Goal: Book appointment/travel/reservation

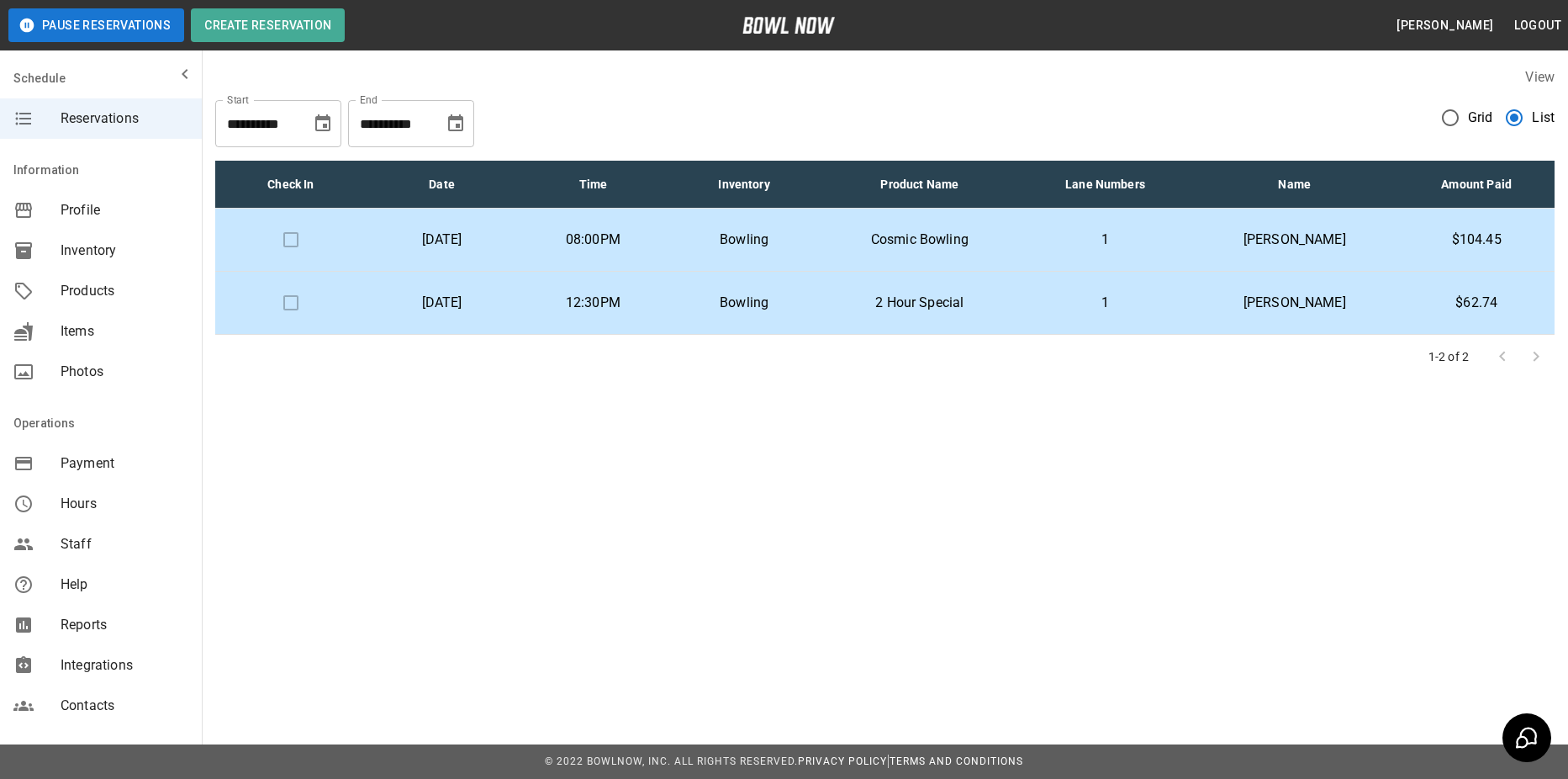
click at [1064, 237] on p "1" at bounding box center [1106, 239] width 145 height 20
click at [1063, 227] on td "1" at bounding box center [1105, 240] width 171 height 63
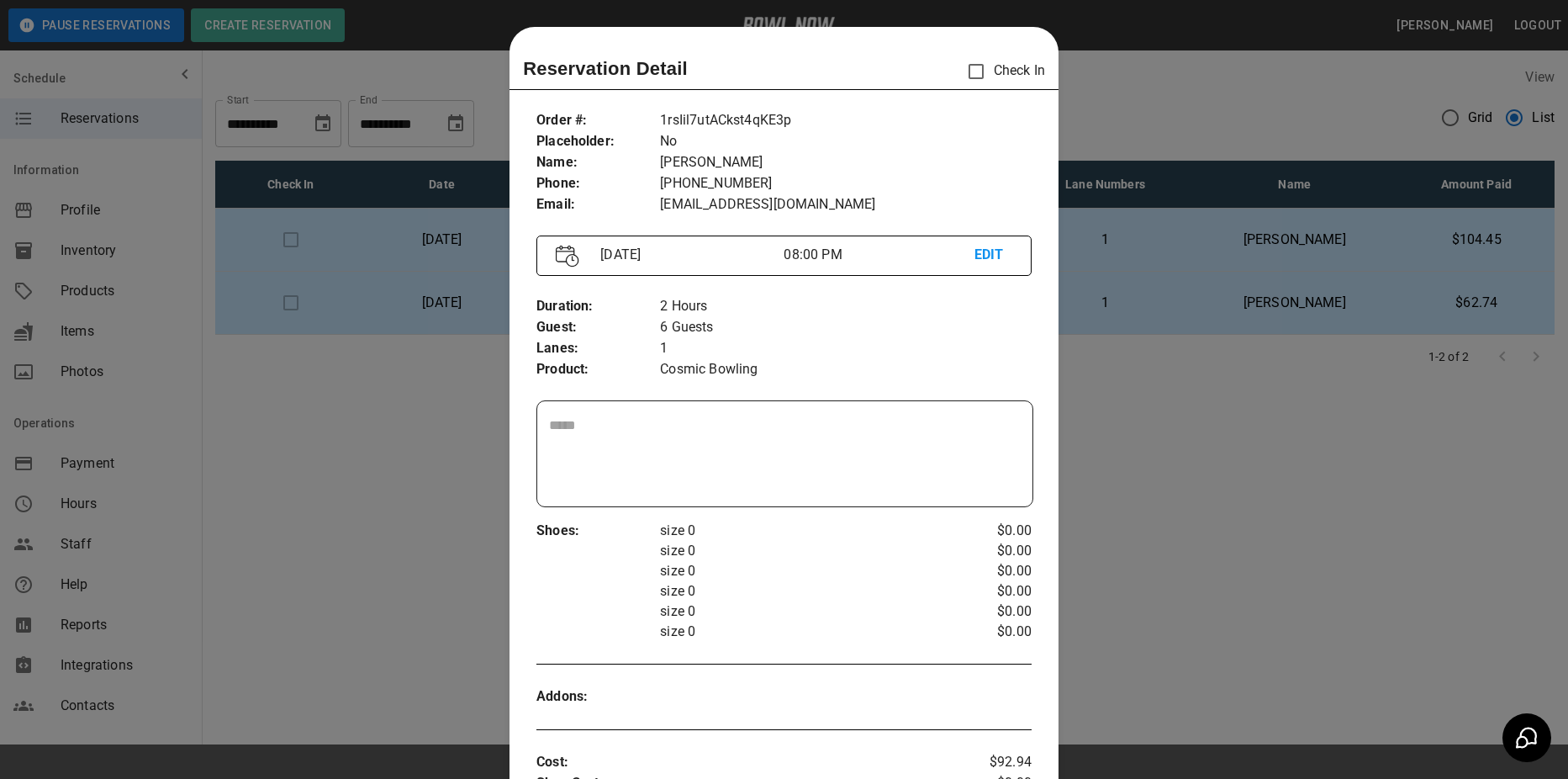
scroll to position [27, 0]
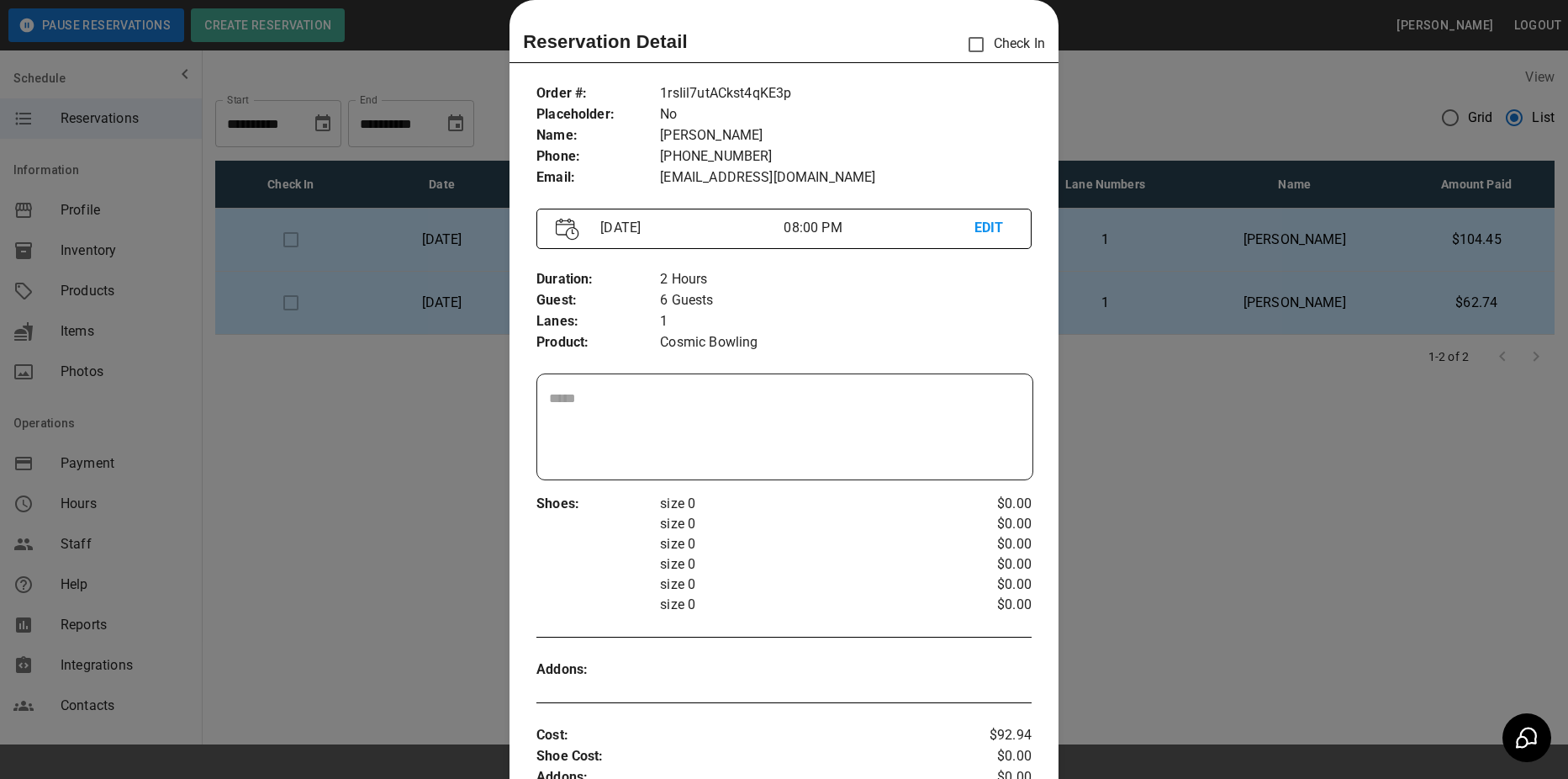
click at [1182, 325] on div at bounding box center [784, 390] width 1568 height 779
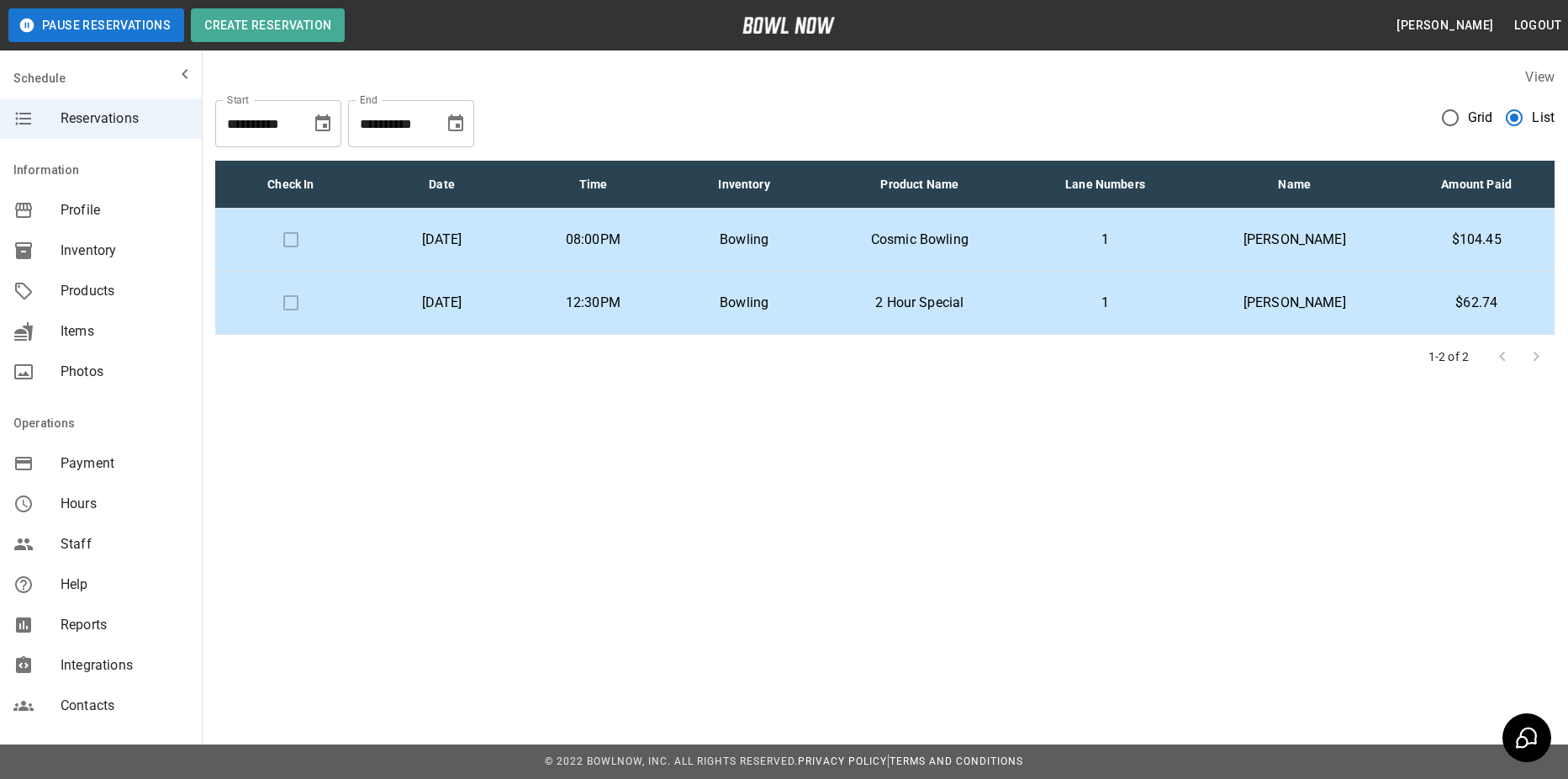
click at [1226, 239] on p "[PERSON_NAME]" at bounding box center [1294, 239] width 181 height 20
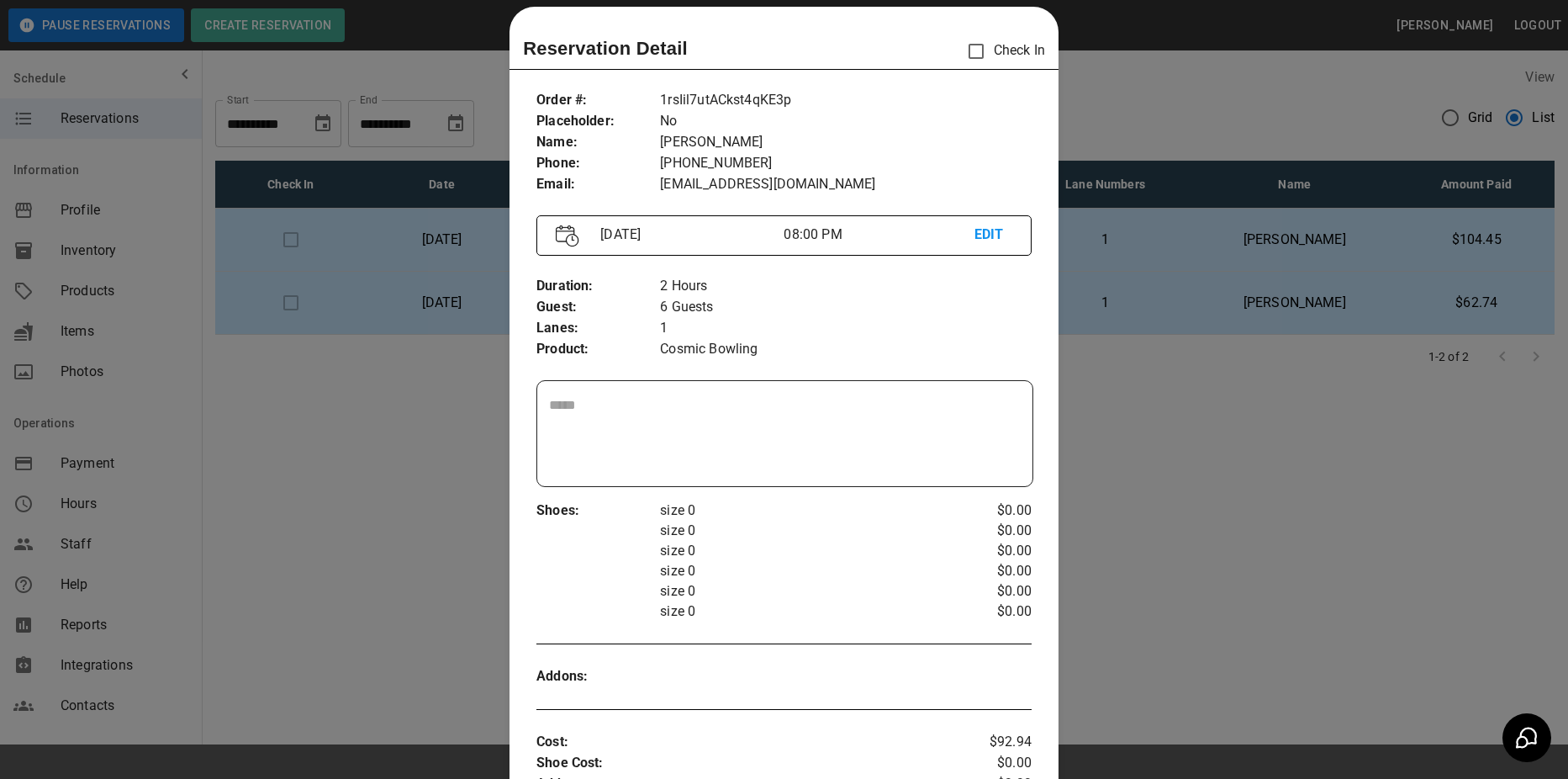
scroll to position [0, 0]
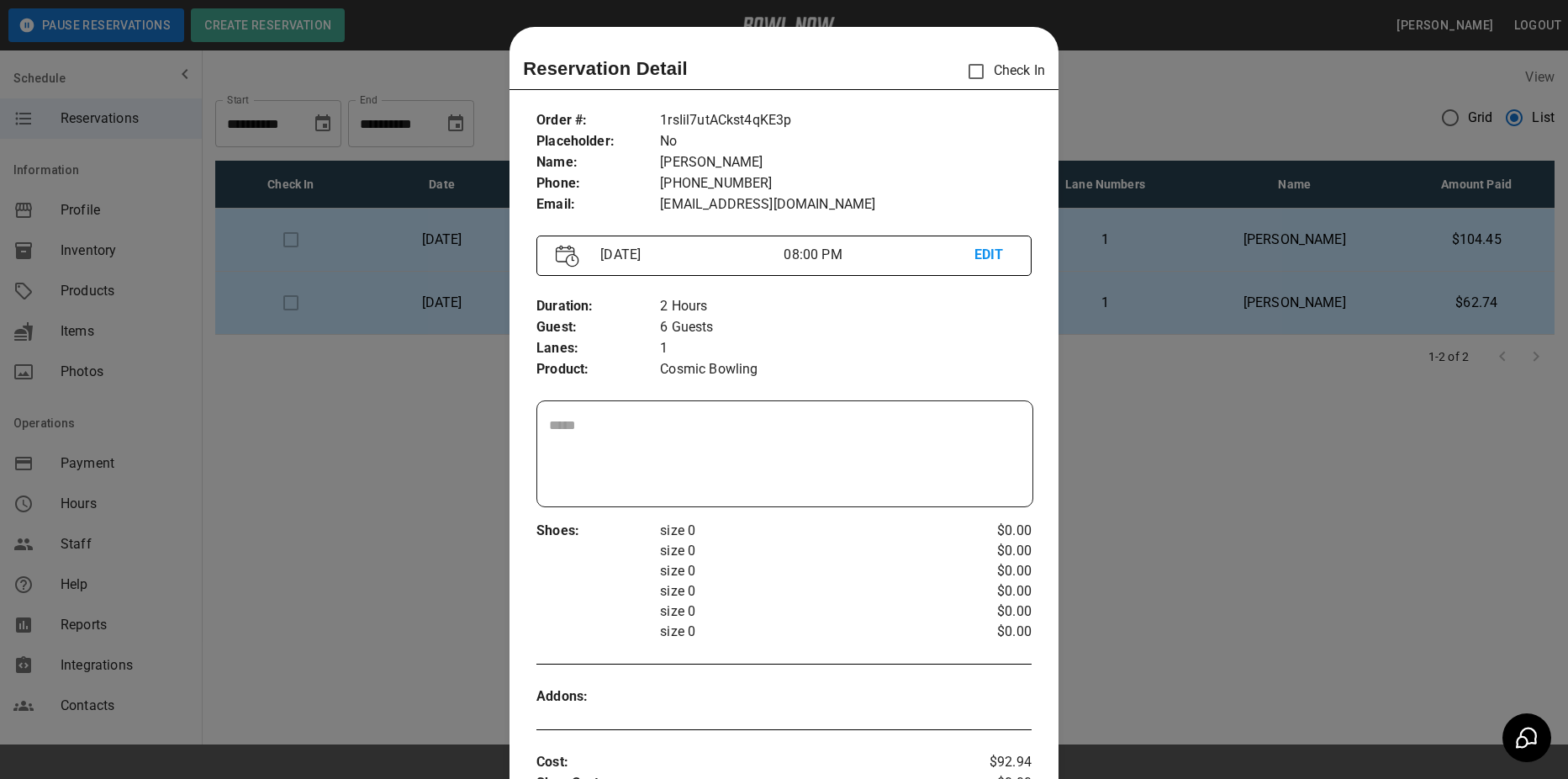
click at [1163, 236] on div at bounding box center [784, 390] width 1568 height 779
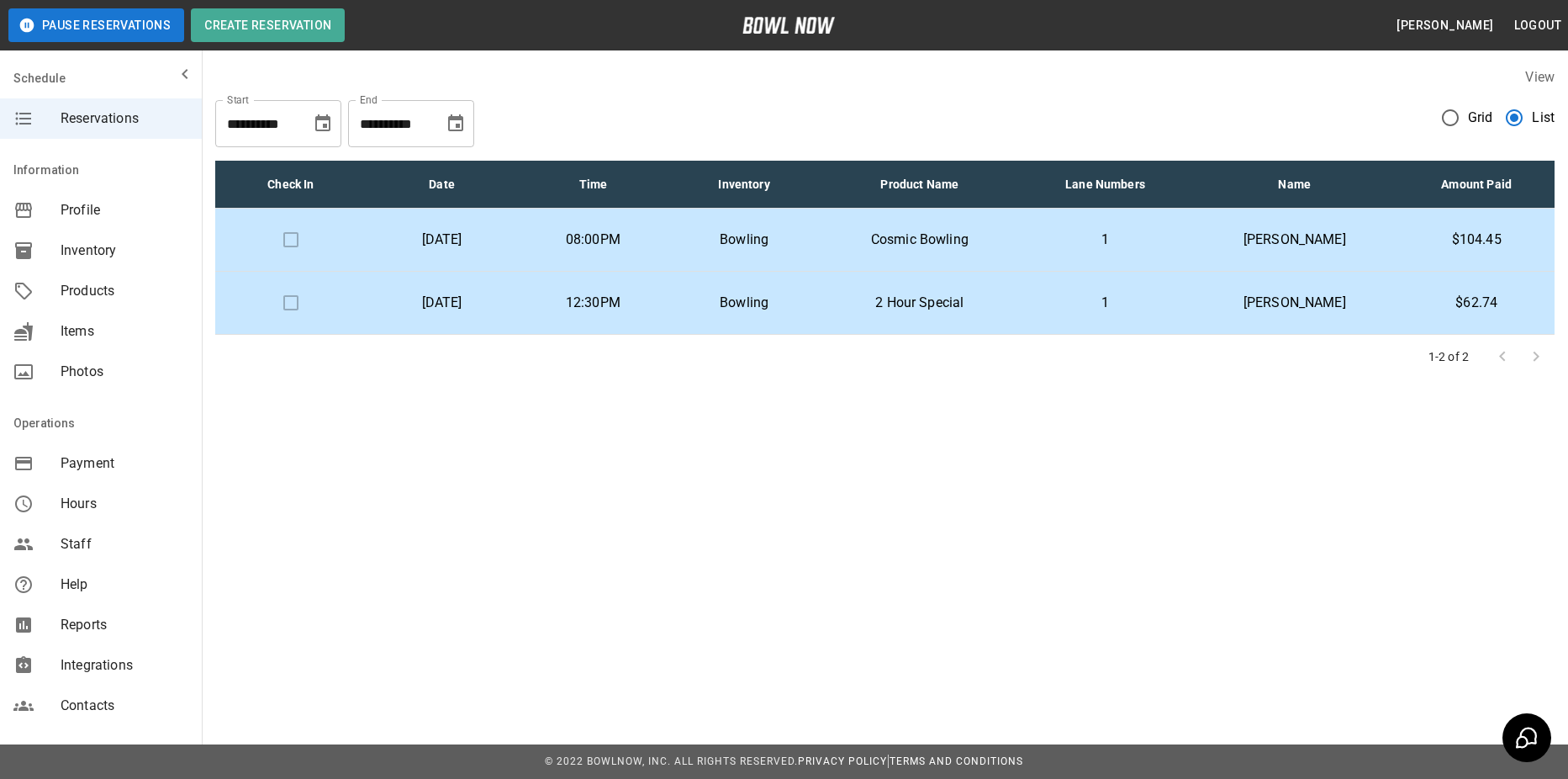
click at [1099, 244] on p "1" at bounding box center [1106, 239] width 145 height 20
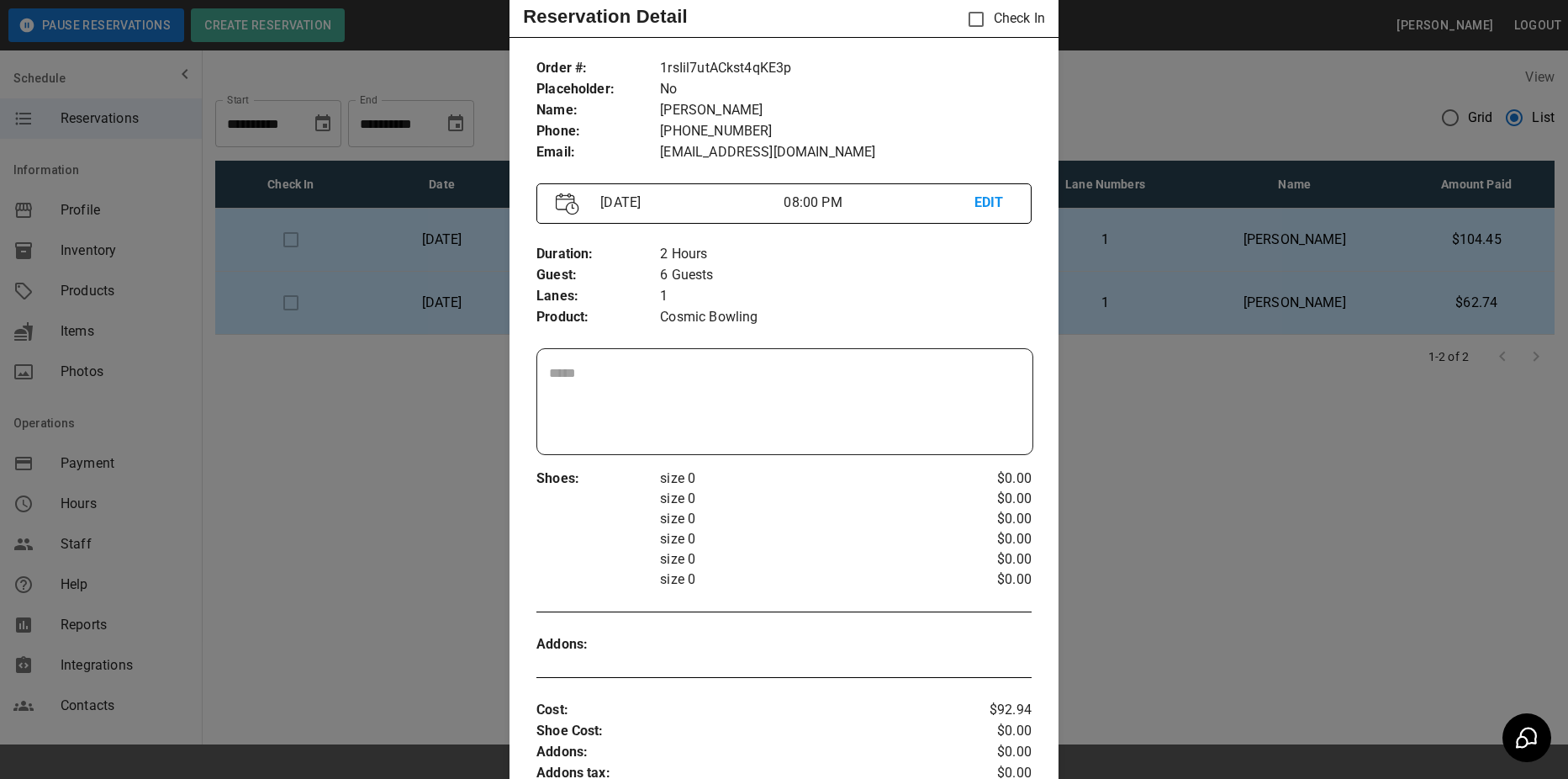
scroll to position [27, 0]
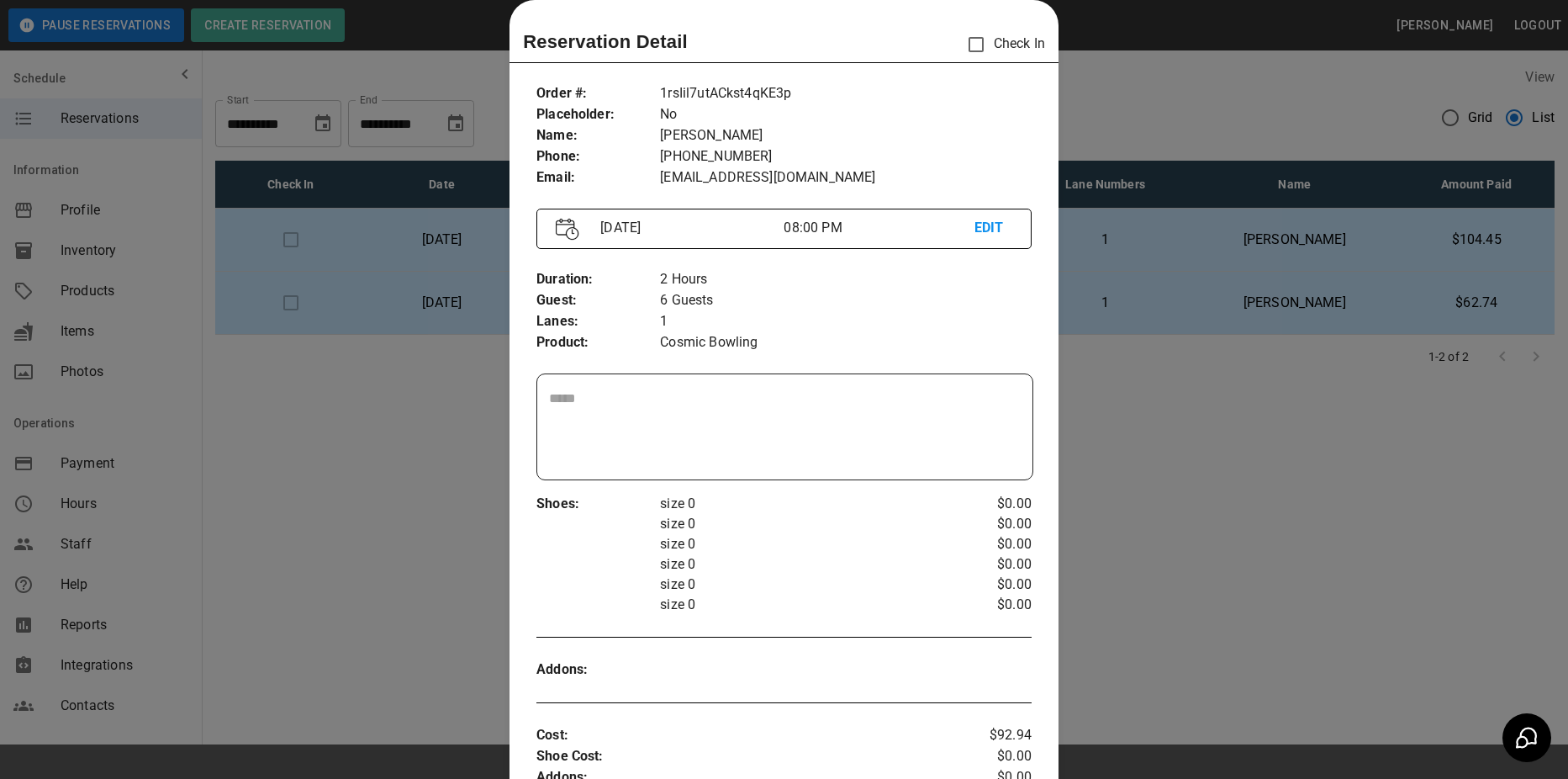
click at [1147, 375] on div at bounding box center [784, 390] width 1568 height 779
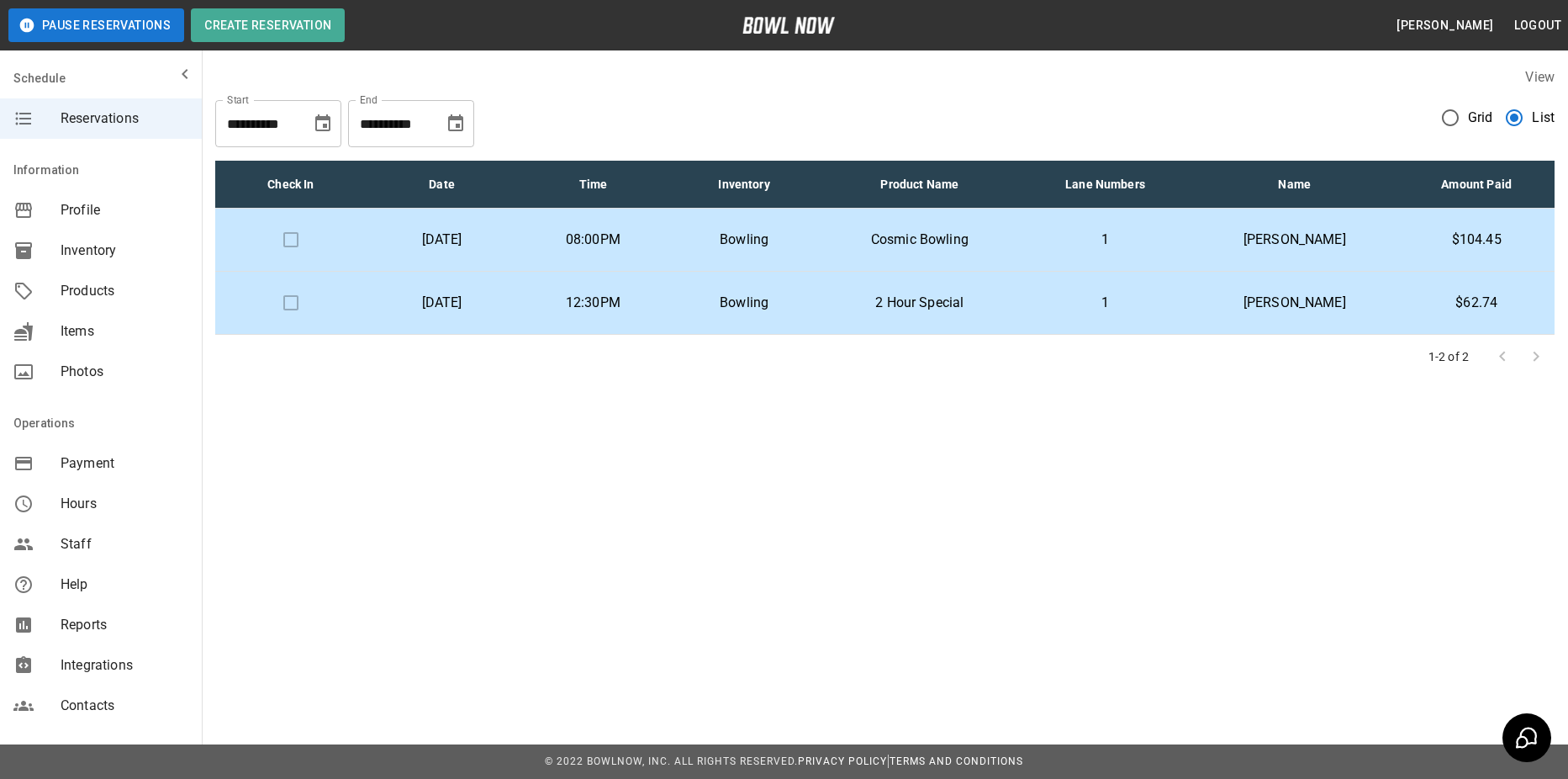
click at [311, 243] on td at bounding box center [291, 240] width 152 height 63
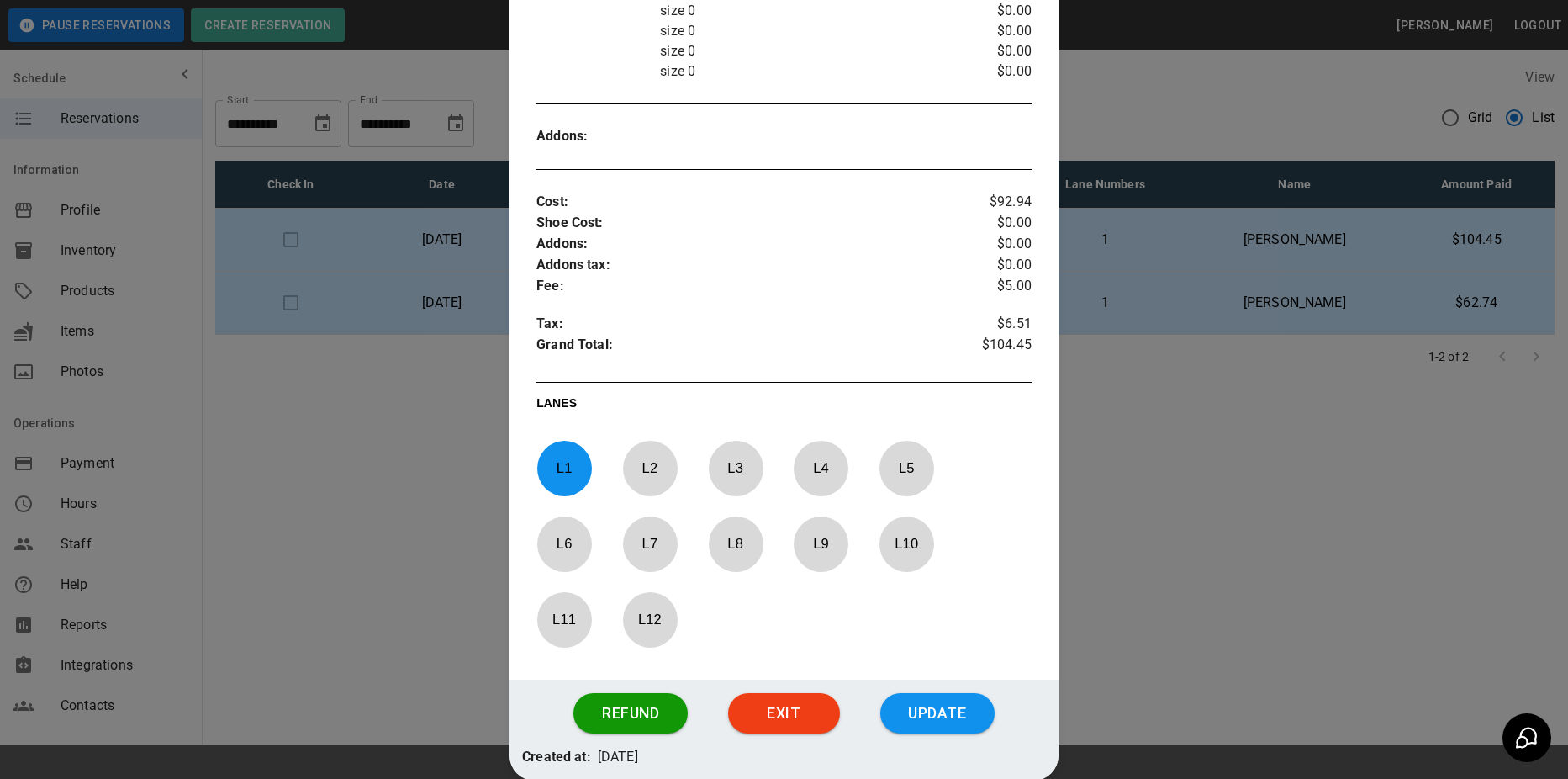
scroll to position [646, 0]
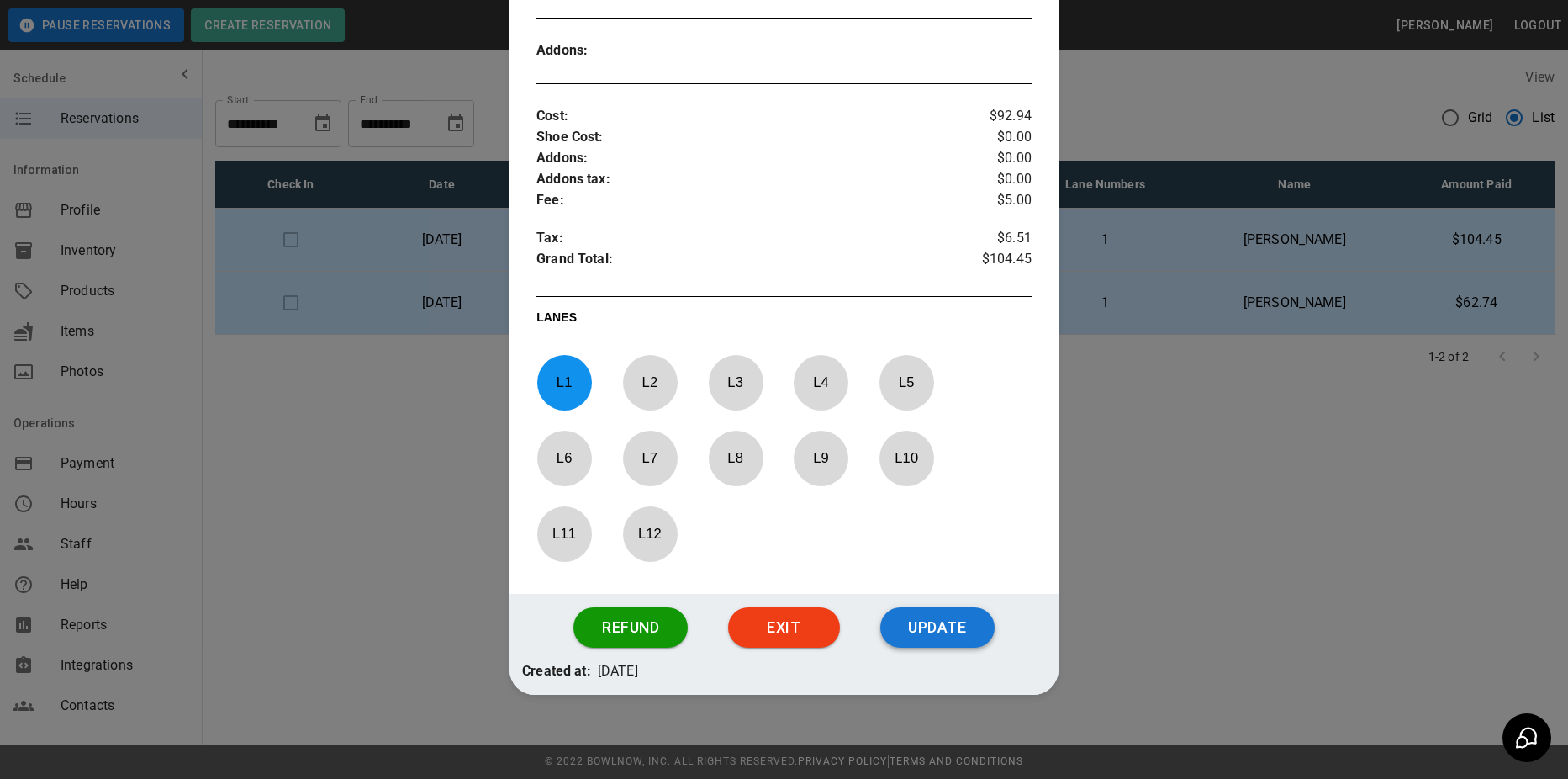
click at [908, 617] on button "Update" at bounding box center [937, 626] width 114 height 40
